Goal: Task Accomplishment & Management: Manage account settings

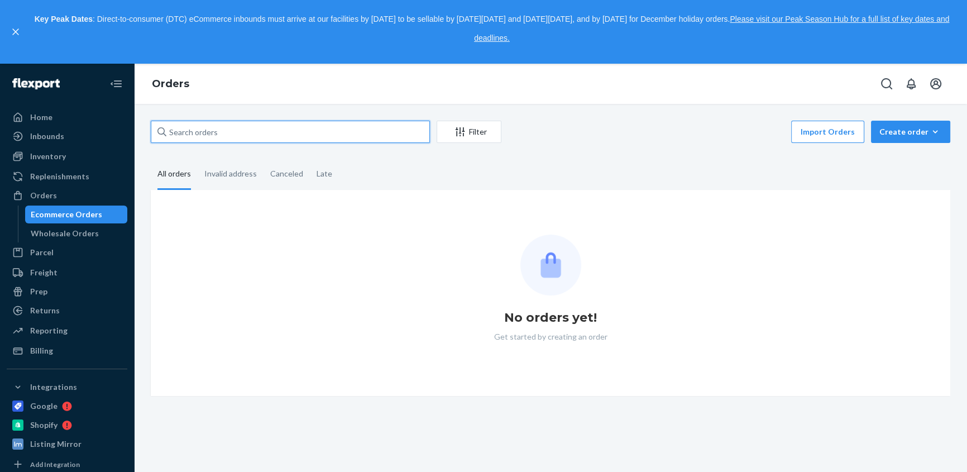
click at [188, 135] on input "text" at bounding box center [290, 132] width 279 height 22
paste input "[PERSON_NAME]"
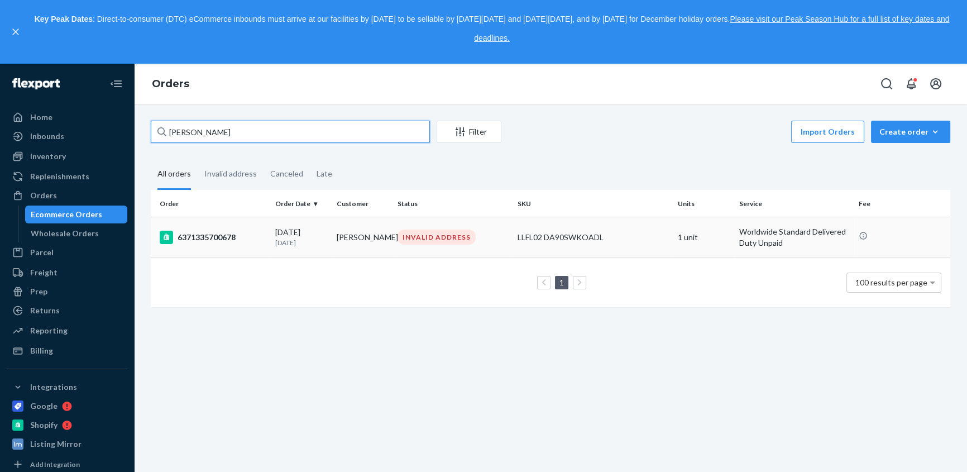
type input "[PERSON_NAME]"
click at [220, 239] on div "6371335700678" at bounding box center [213, 236] width 107 height 13
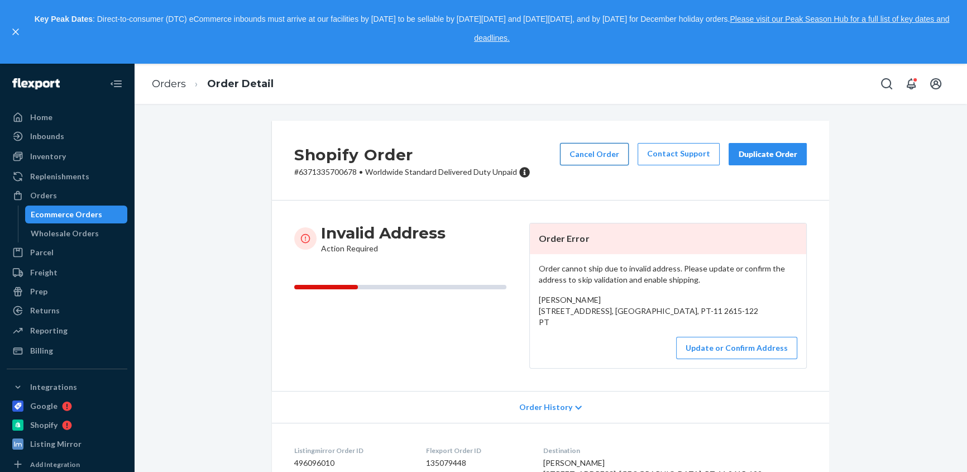
click at [593, 156] on button "Cancel Order" at bounding box center [594, 154] width 69 height 22
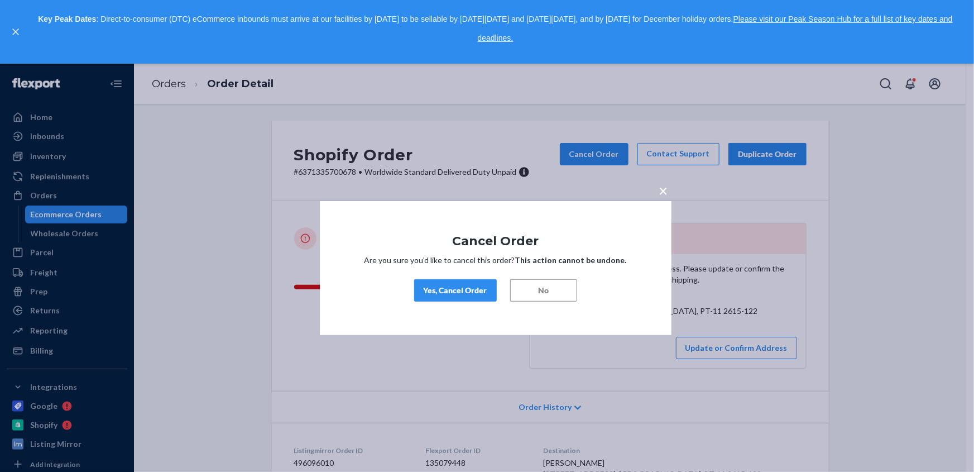
click at [451, 288] on div "Yes, Cancel Order" at bounding box center [456, 290] width 64 height 11
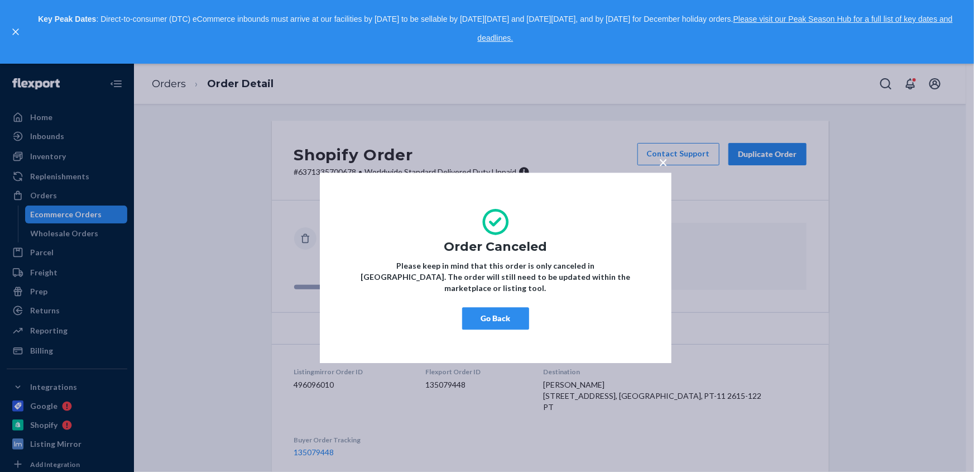
drag, startPoint x: 660, startPoint y: 167, endPoint x: 660, endPoint y: 188, distance: 21.2
click at [660, 166] on span "×" at bounding box center [663, 161] width 9 height 19
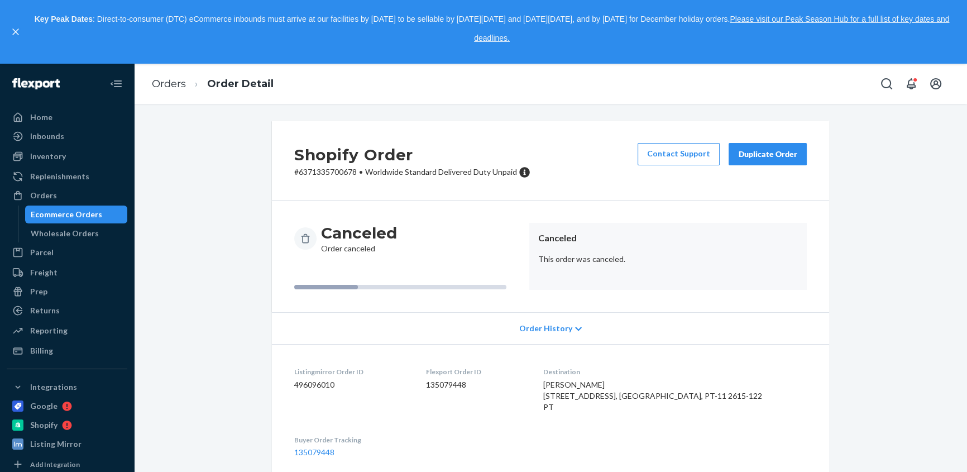
click at [632, 385] on span "[PERSON_NAME] [STREET_ADDRESS], [GEOGRAPHIC_DATA], PT-11 2615-122 PT" at bounding box center [652, 395] width 219 height 32
copy span "[PERSON_NAME]"
